Goal: Task Accomplishment & Management: Use online tool/utility

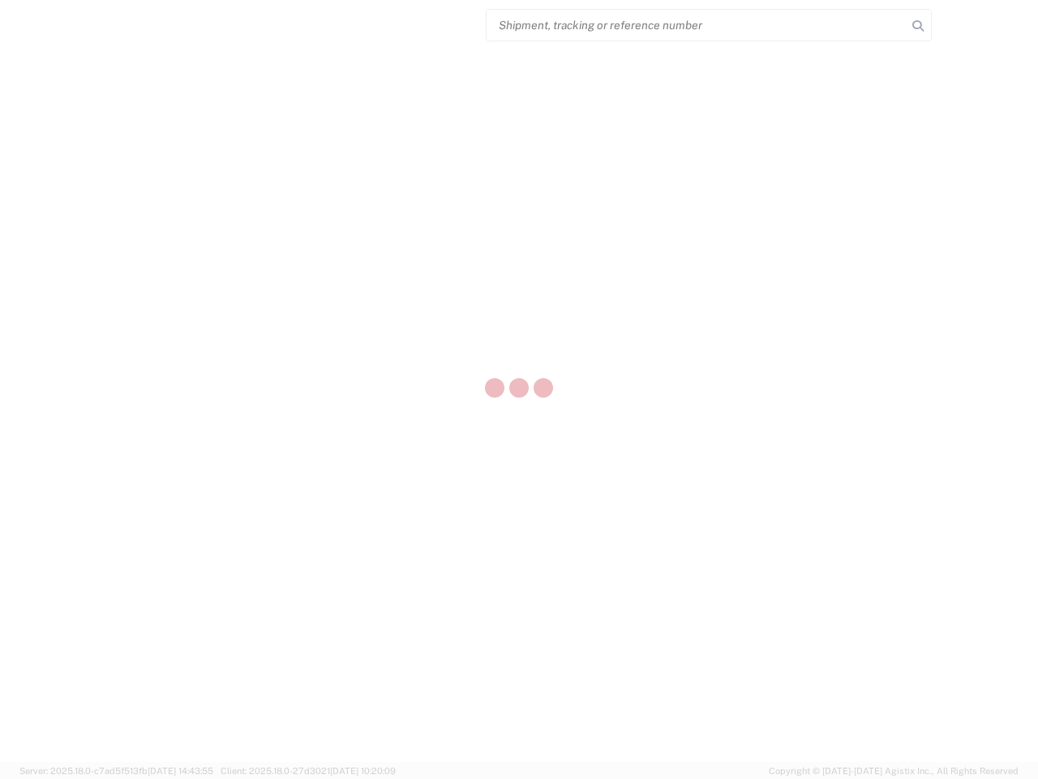
select select "US"
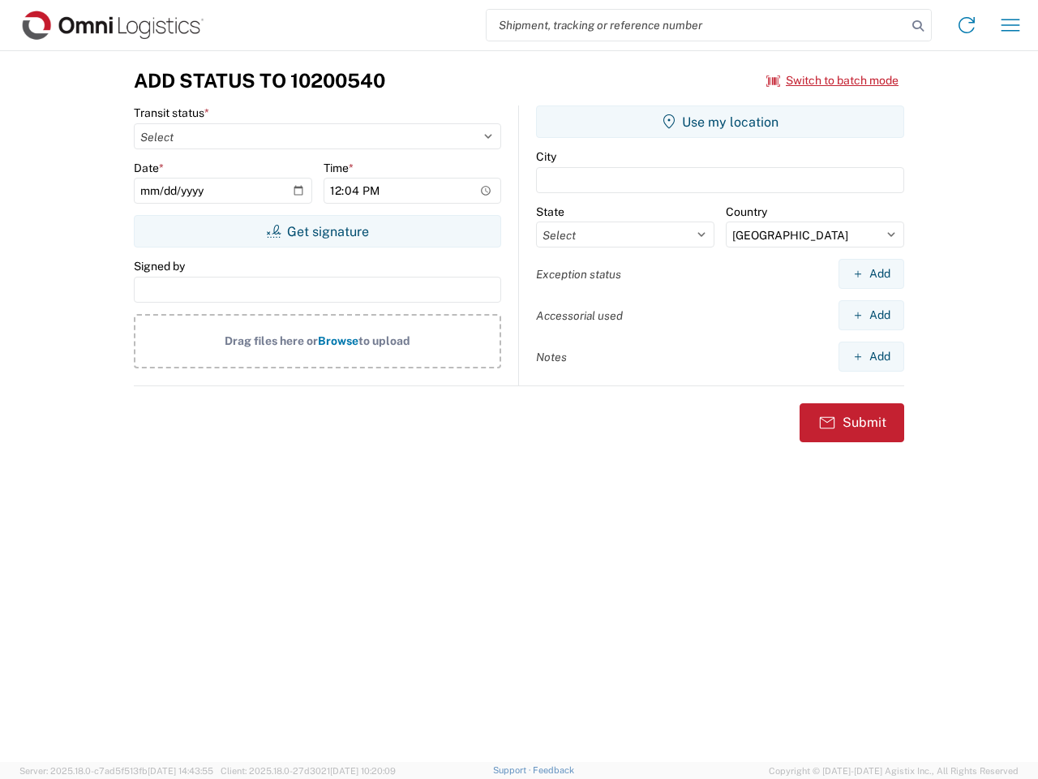
click at [697, 25] on input "search" at bounding box center [697, 25] width 420 height 31
click at [918, 26] on icon at bounding box center [918, 26] width 23 height 23
click at [967, 25] on icon at bounding box center [967, 25] width 26 height 26
click at [1011, 25] on icon "button" at bounding box center [1011, 25] width 19 height 12
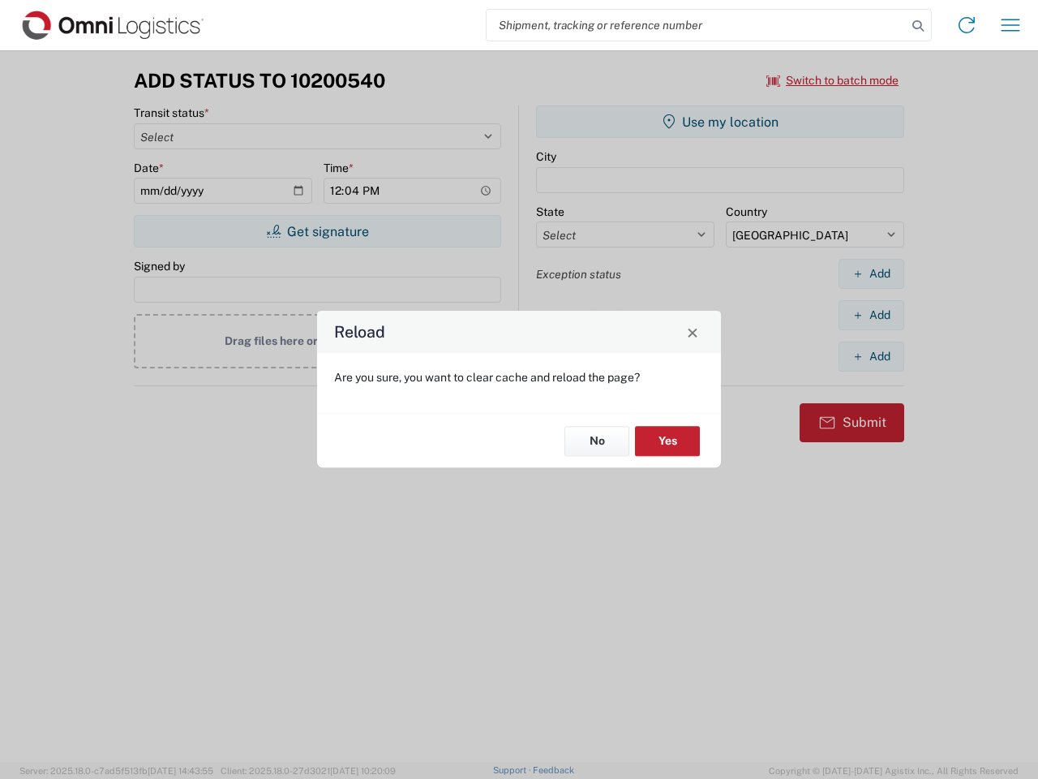
click at [720, 122] on div "Reload Are you sure, you want to clear cache and reload the page? No Yes" at bounding box center [519, 389] width 1038 height 779
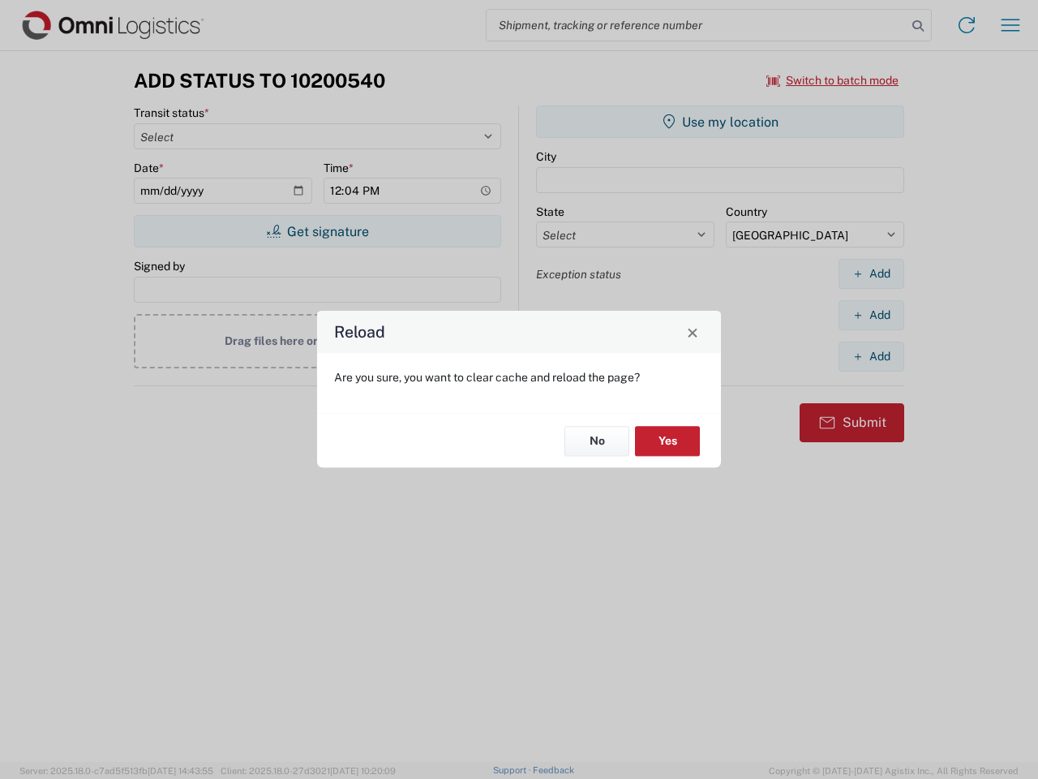
click at [871, 273] on div "Reload Are you sure, you want to clear cache and reload the page? No Yes" at bounding box center [519, 389] width 1038 height 779
click at [871, 315] on div "Reload Are you sure, you want to clear cache and reload the page? No Yes" at bounding box center [519, 389] width 1038 height 779
click at [871, 356] on div "Reload Are you sure, you want to clear cache and reload the page? No Yes" at bounding box center [519, 389] width 1038 height 779
